Goal: Task Accomplishment & Management: Manage account settings

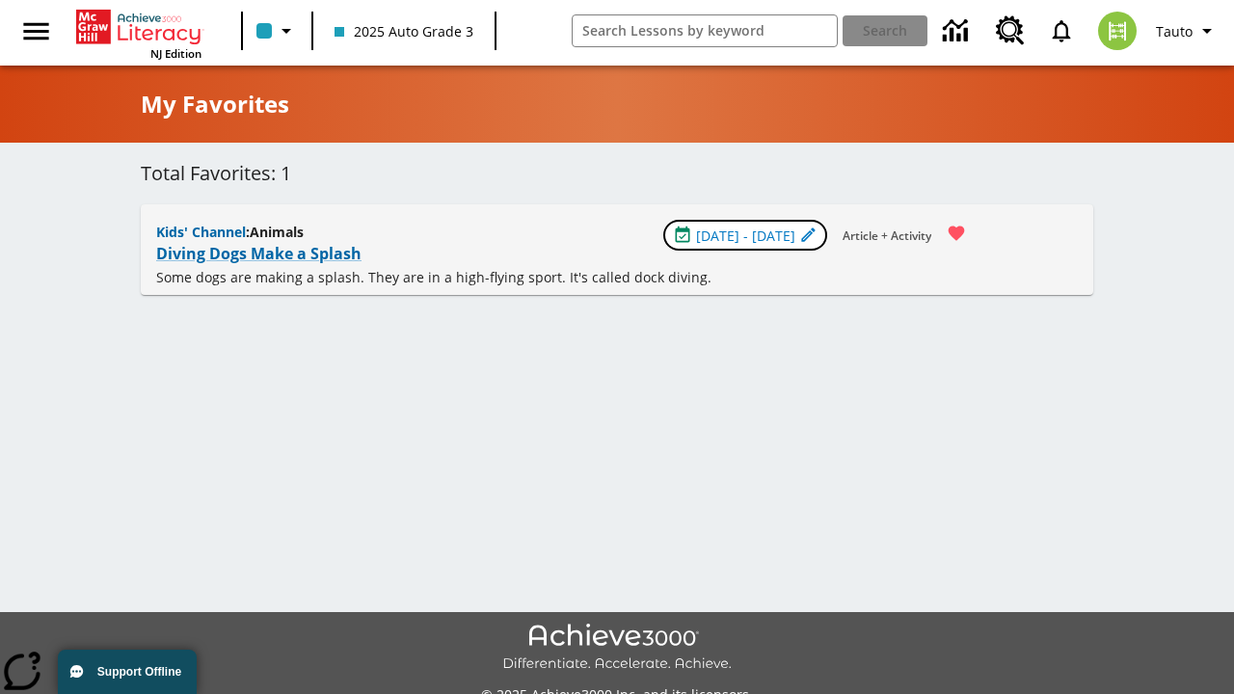
click at [746, 235] on span "[DATE] - [DATE]" at bounding box center [745, 236] width 99 height 20
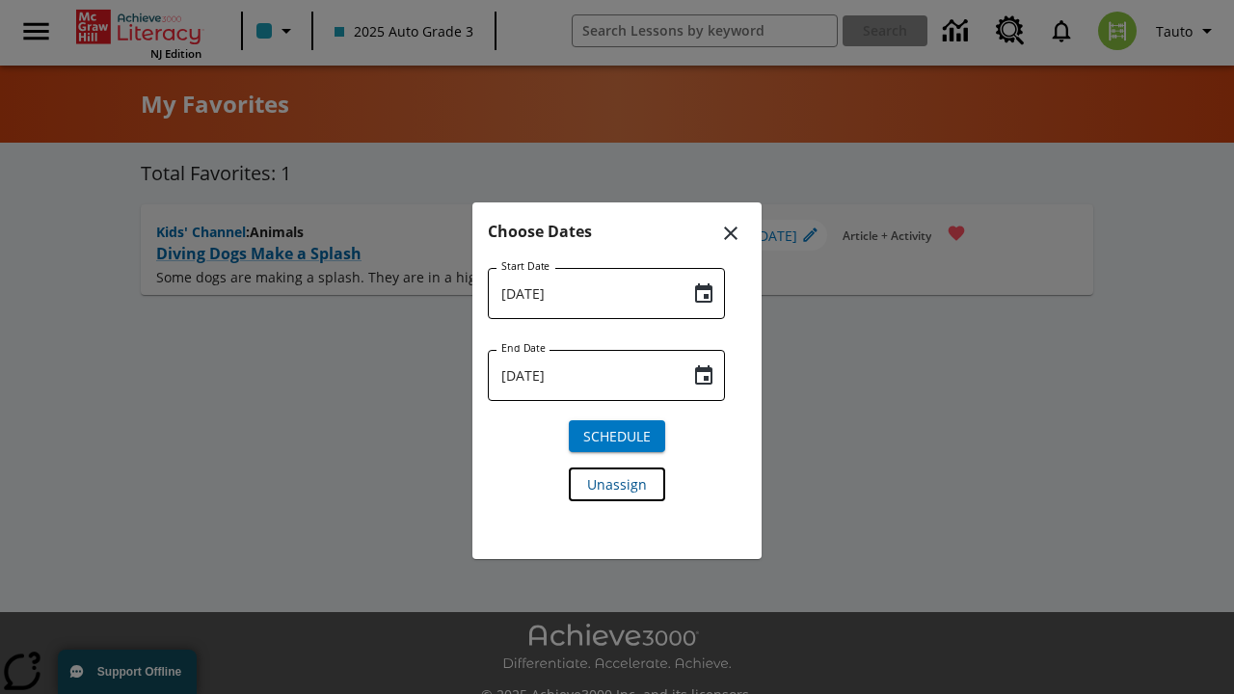
click at [617, 483] on span "Unassign" at bounding box center [617, 484] width 60 height 20
